Goal: Transaction & Acquisition: Purchase product/service

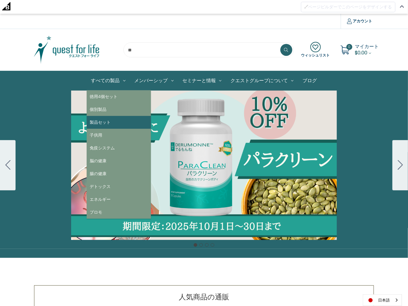
click at [109, 122] on link "製品セット" at bounding box center [119, 122] width 64 height 13
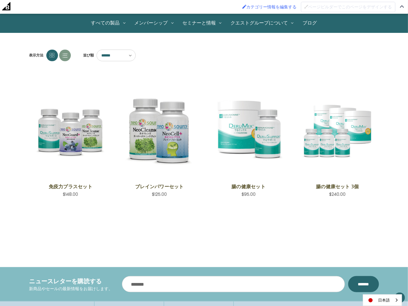
scroll to position [59, 0]
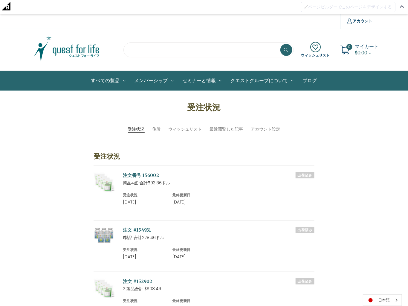
click at [155, 50] on input "search" at bounding box center [209, 49] width 170 height 15
type input "****"
click at [281, 44] on button at bounding box center [287, 50] width 12 height 12
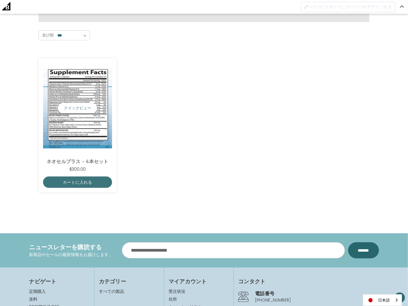
scroll to position [153, 0]
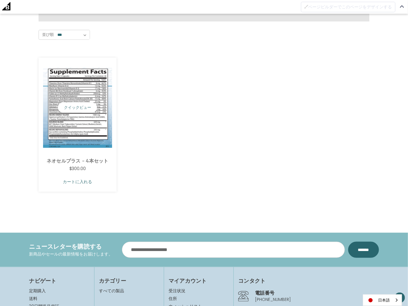
click at [79, 180] on link "カートに入れる" at bounding box center [77, 181] width 69 height 11
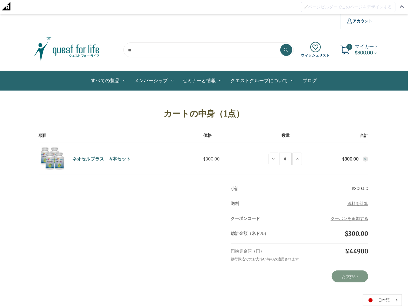
click at [349, 277] on link "お支払い" at bounding box center [350, 277] width 36 height 12
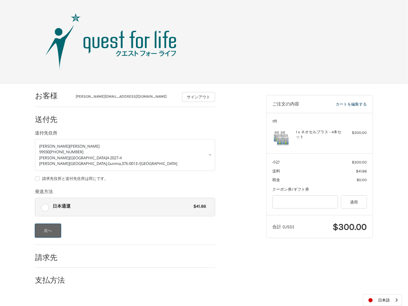
click at [50, 227] on button "次へ" at bounding box center [48, 231] width 26 height 14
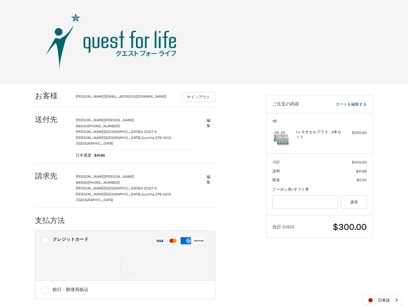
scroll to position [16, 0]
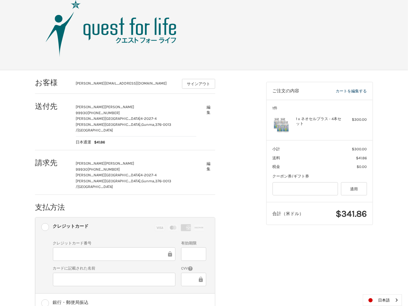
scroll to position [11, 0]
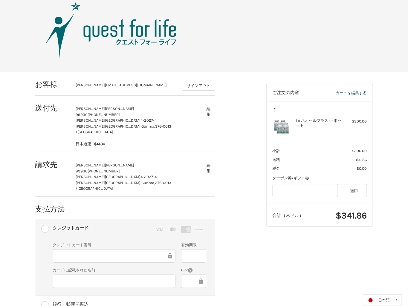
click at [317, 259] on div "お客様 yumiko.tamura@qg.net サインアウト 送付先 由美子 田村 99930 0277-54-1838 広沢町4-2027-4 桐生市, …" at bounding box center [204, 211] width 359 height 279
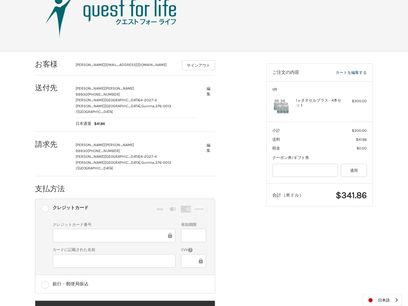
scroll to position [42, 0]
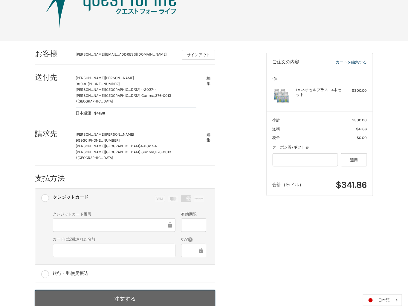
click at [127, 290] on button "注文する" at bounding box center [125, 298] width 180 height 17
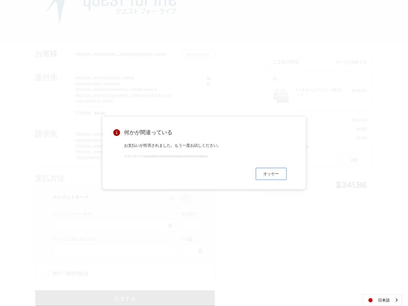
click at [274, 174] on button "オッケー" at bounding box center [271, 174] width 31 height 12
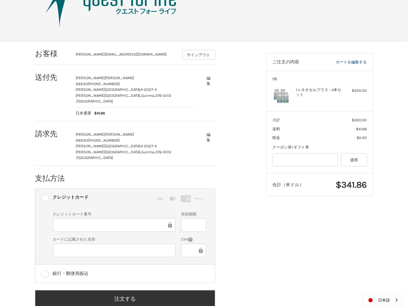
scroll to position [0, 0]
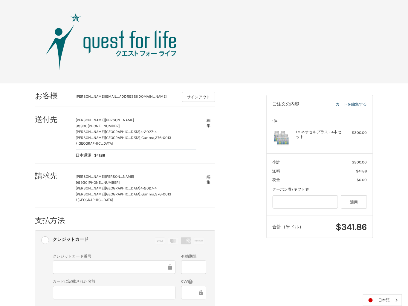
click at [138, 44] on img at bounding box center [111, 42] width 150 height 60
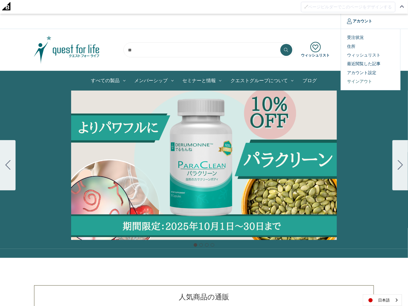
click at [357, 80] on link "サインアウト" at bounding box center [370, 81] width 59 height 9
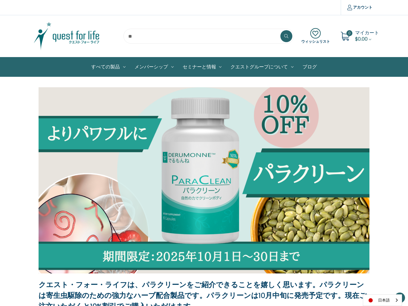
scroll to position [746, 0]
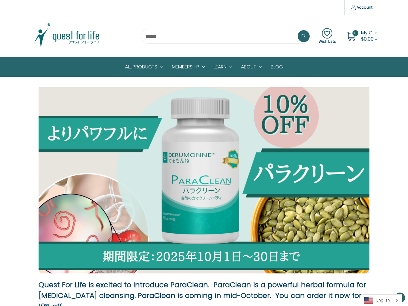
scroll to position [685, 0]
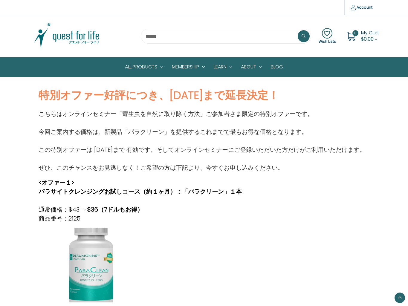
scroll to position [320, 0]
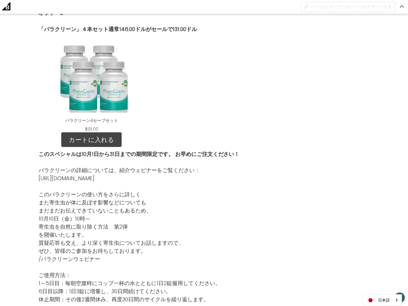
scroll to position [1003, 0]
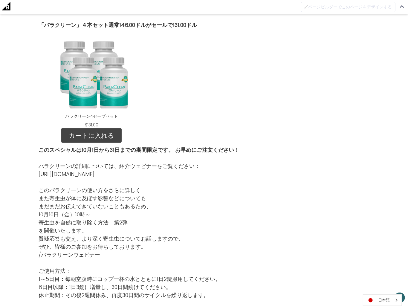
click at [99, 128] on link "カートに入れる" at bounding box center [91, 135] width 60 height 15
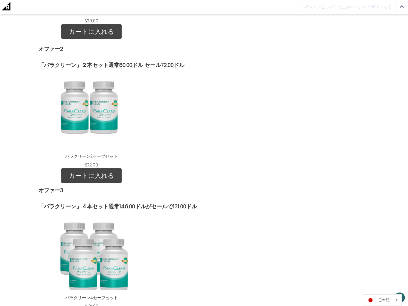
scroll to position [820, 0]
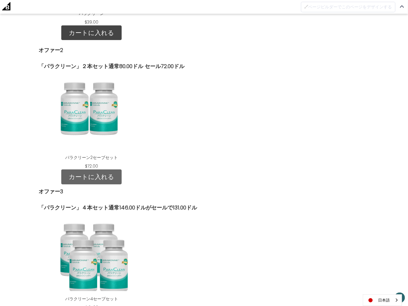
drag, startPoint x: 0, startPoint y: 0, endPoint x: 91, endPoint y: 167, distance: 189.9
click at [91, 170] on link "カートに入れる" at bounding box center [91, 177] width 60 height 15
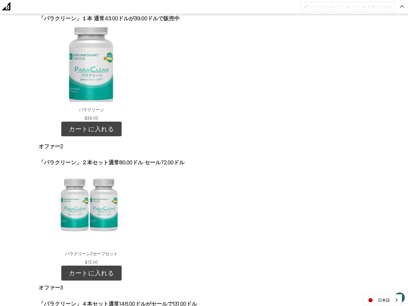
scroll to position [714, 0]
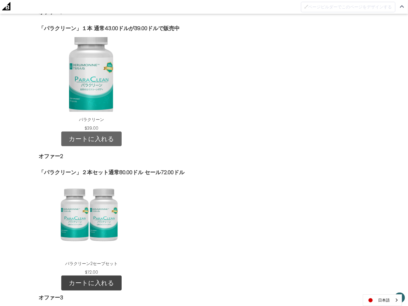
click at [95, 132] on link "カートに入れる" at bounding box center [91, 139] width 60 height 15
